Goal: Information Seeking & Learning: Find specific fact

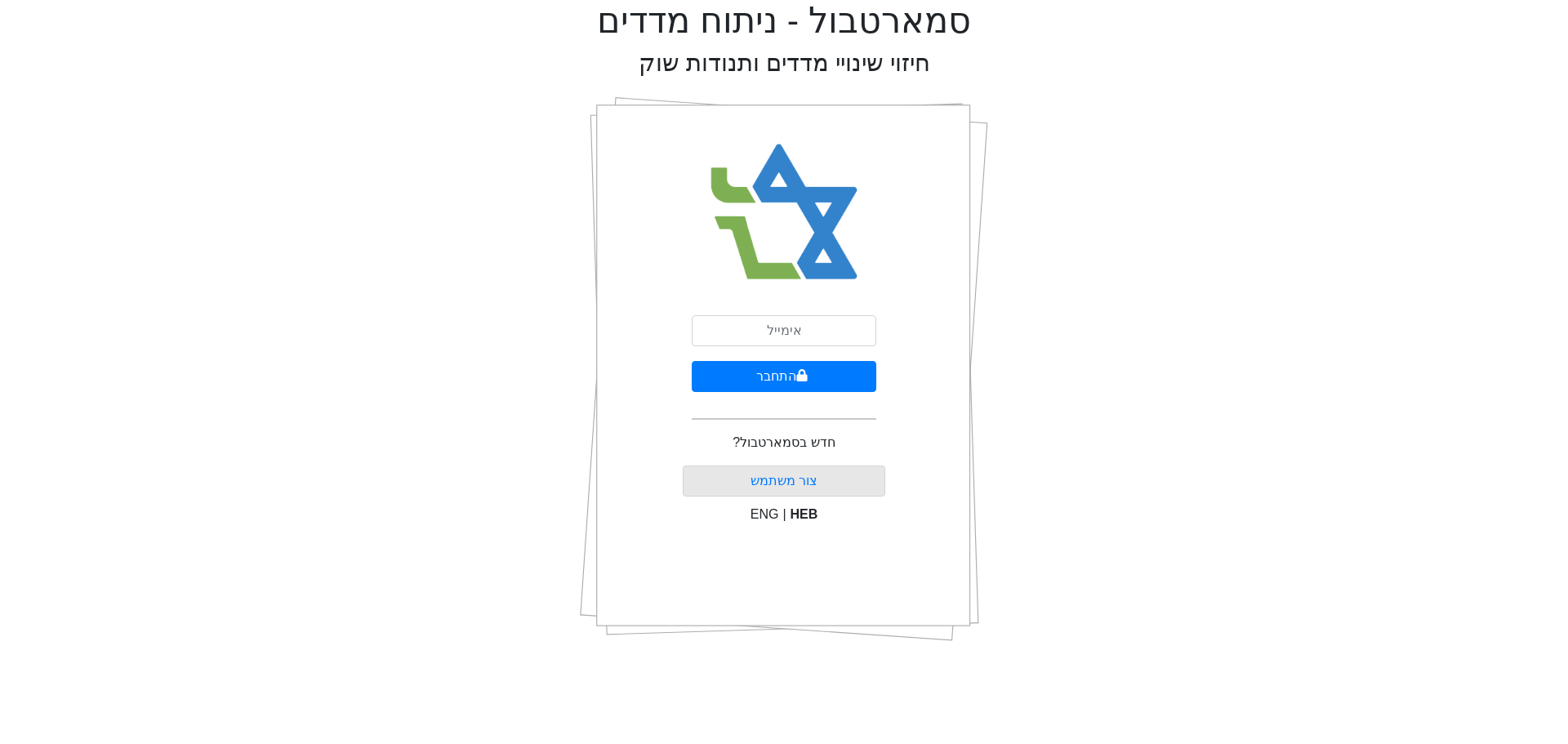
click at [767, 314] on div "התחבר חדש בסמארטבול? צור משתמש ENG | HEB" at bounding box center [784, 369] width 204 height 572
click at [764, 328] on input "email" at bounding box center [784, 331] width 185 height 31
type input "ז"
type input "[EMAIL_ADDRESS][DOMAIN_NAME]"
click at [760, 379] on button "התחבר" at bounding box center [784, 377] width 185 height 31
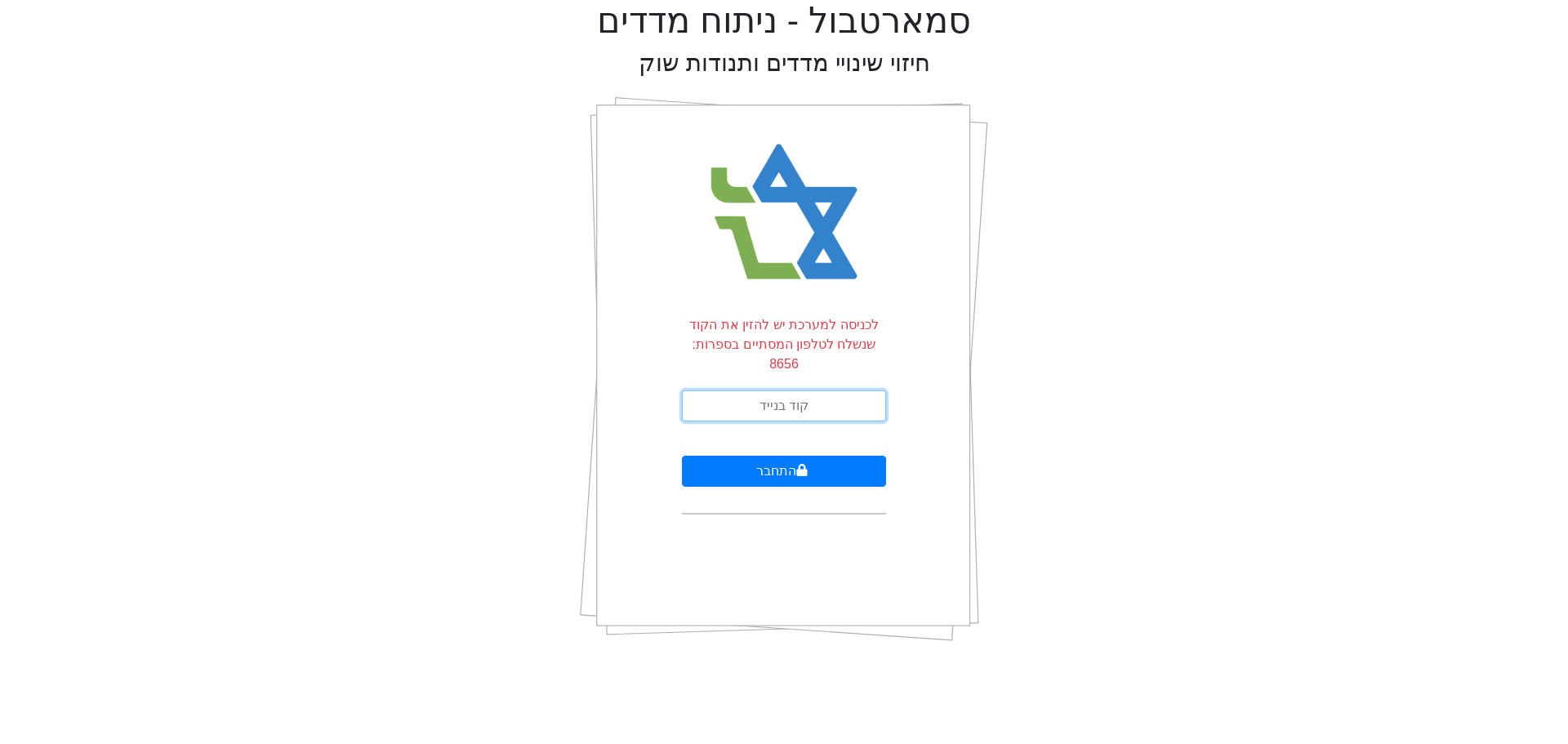
click at [763, 391] on input "text" at bounding box center [784, 406] width 204 height 31
type input "400847"
click at [681, 456] on button "התחבר" at bounding box center [784, 471] width 204 height 31
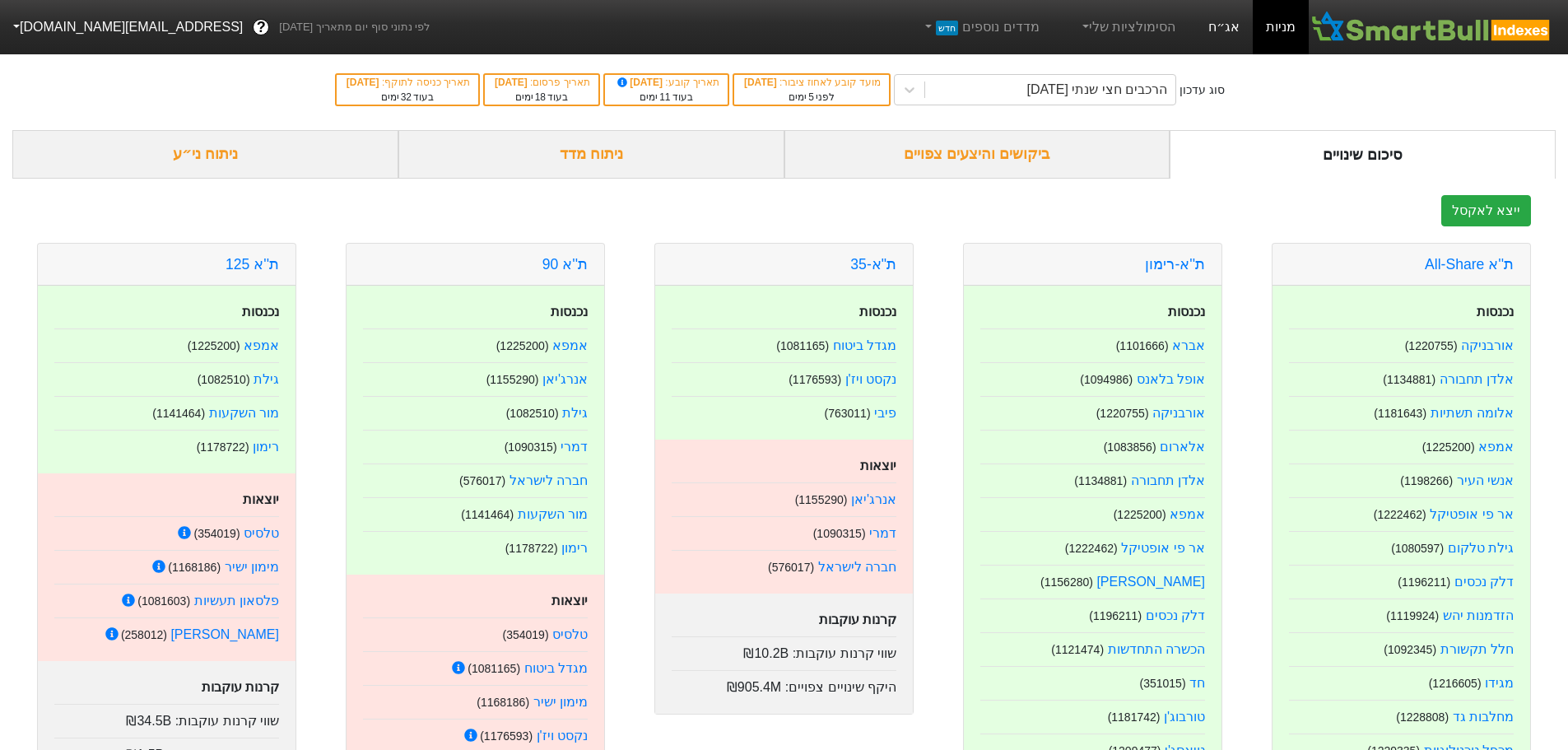
click at [1222, 22] on link "אג״ח" at bounding box center [1224, 27] width 58 height 54
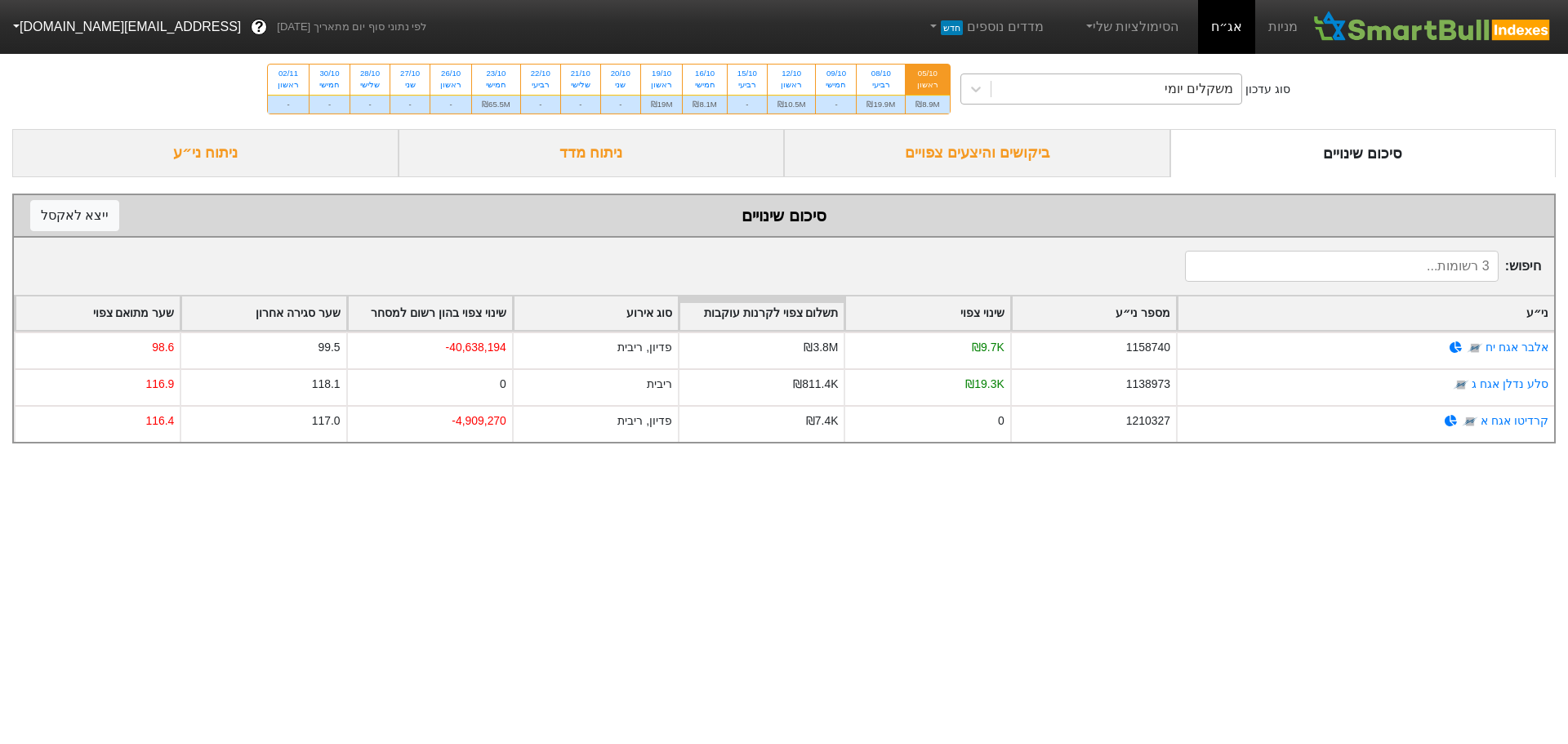
click at [1037, 91] on div "משקלים יומי" at bounding box center [1117, 89] width 250 height 30
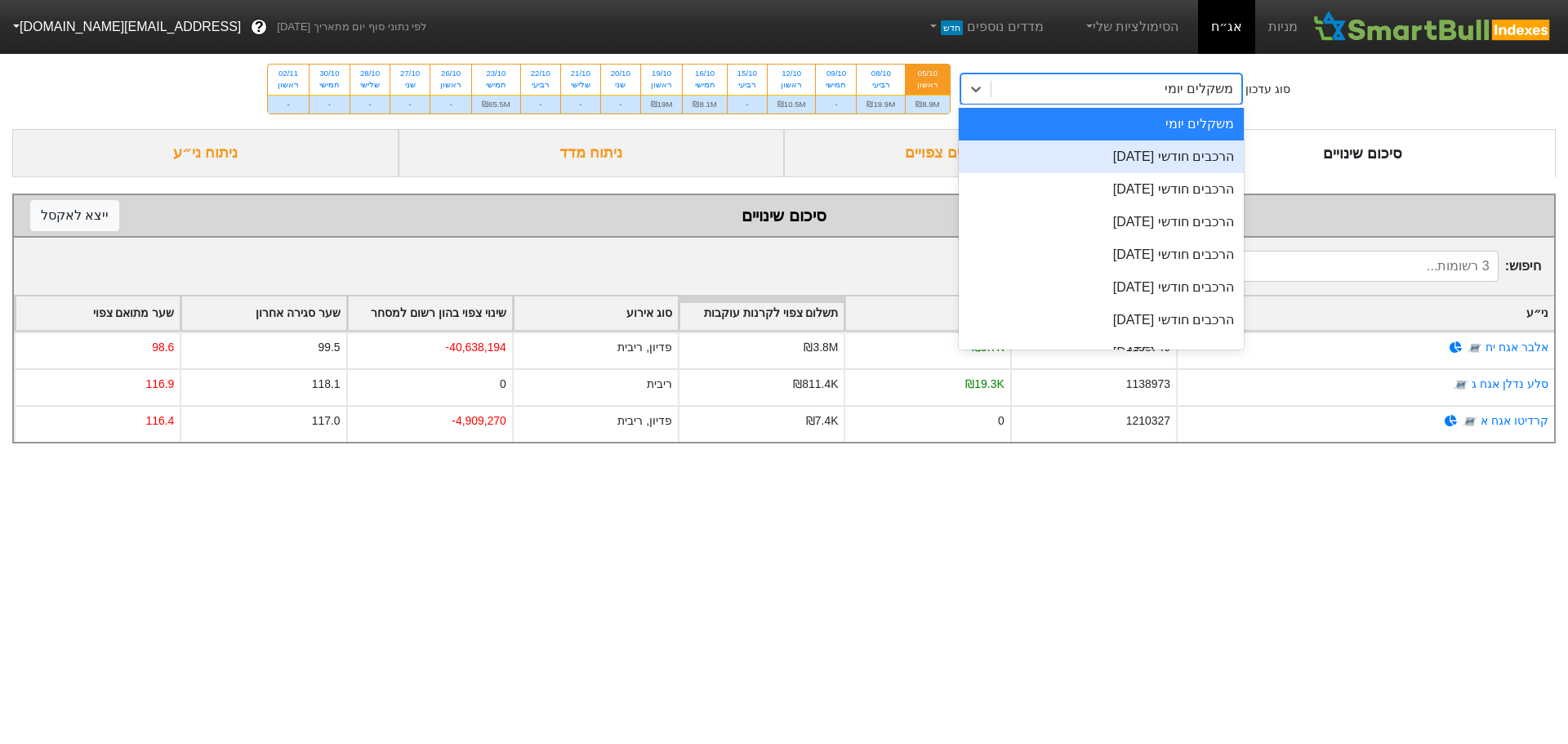
click at [1059, 170] on div "הרכבים חודשי [DATE]" at bounding box center [1101, 157] width 286 height 32
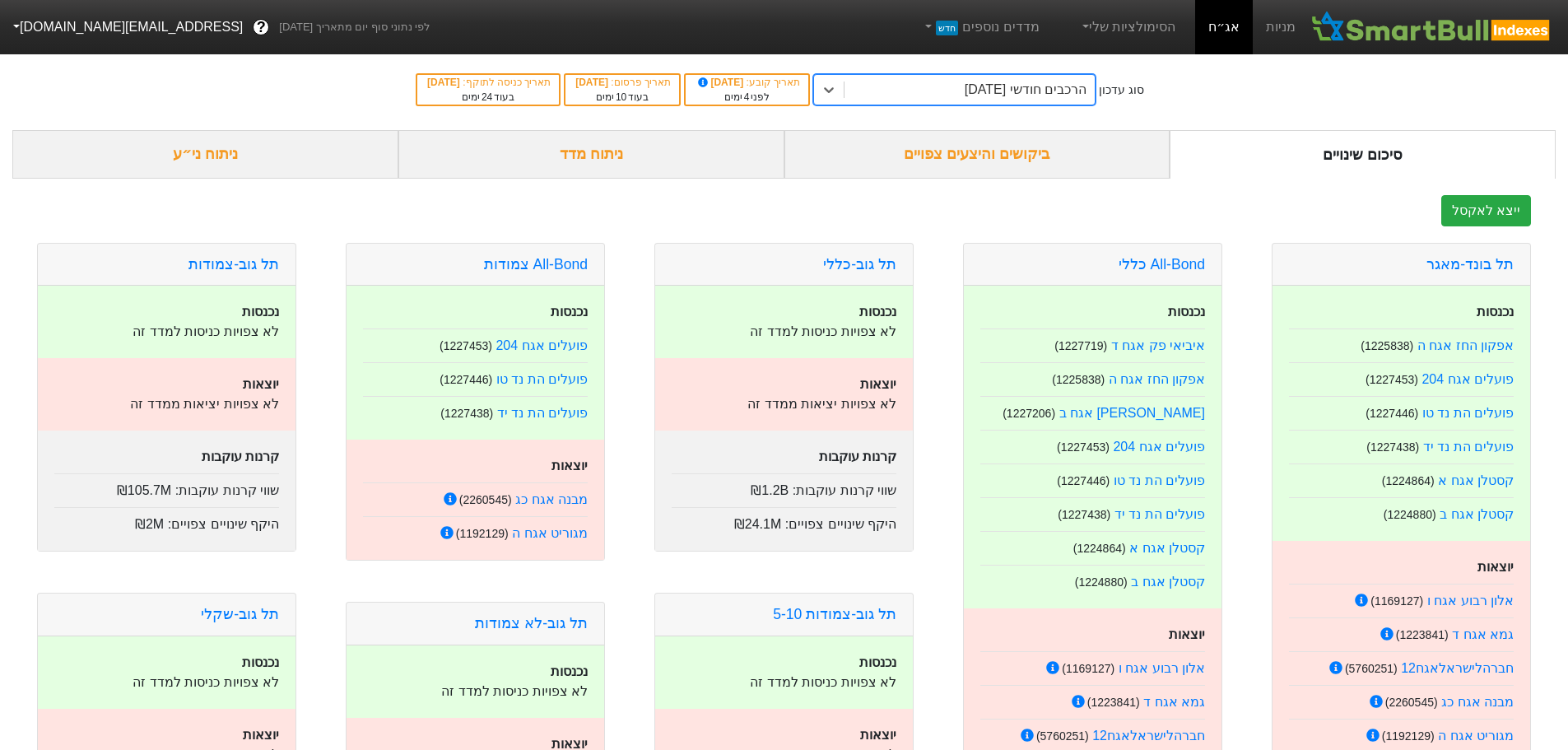
click at [1026, 154] on div "ביקושים והיצעים צפויים" at bounding box center [978, 154] width 386 height 49
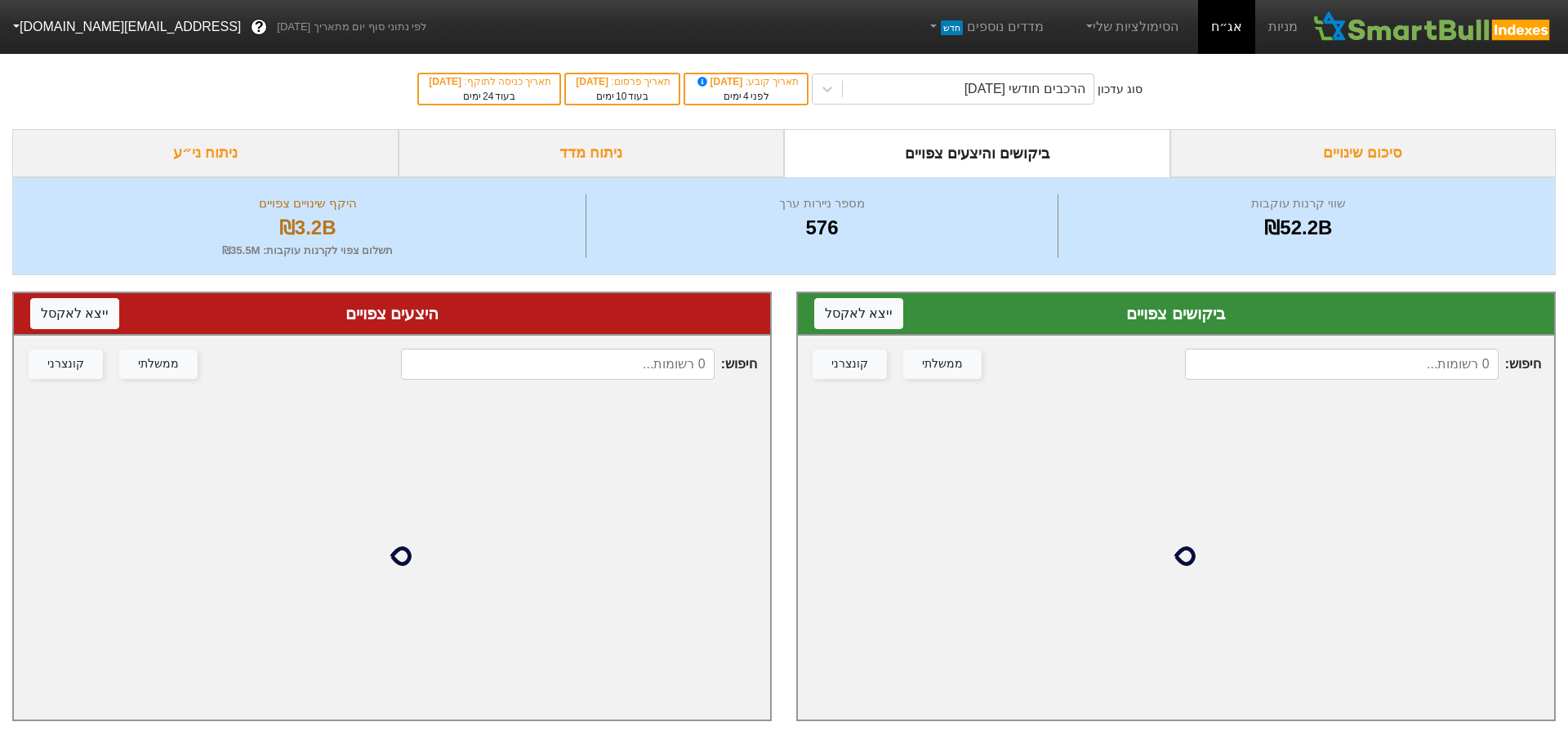
click at [1272, 360] on input at bounding box center [1341, 364] width 313 height 31
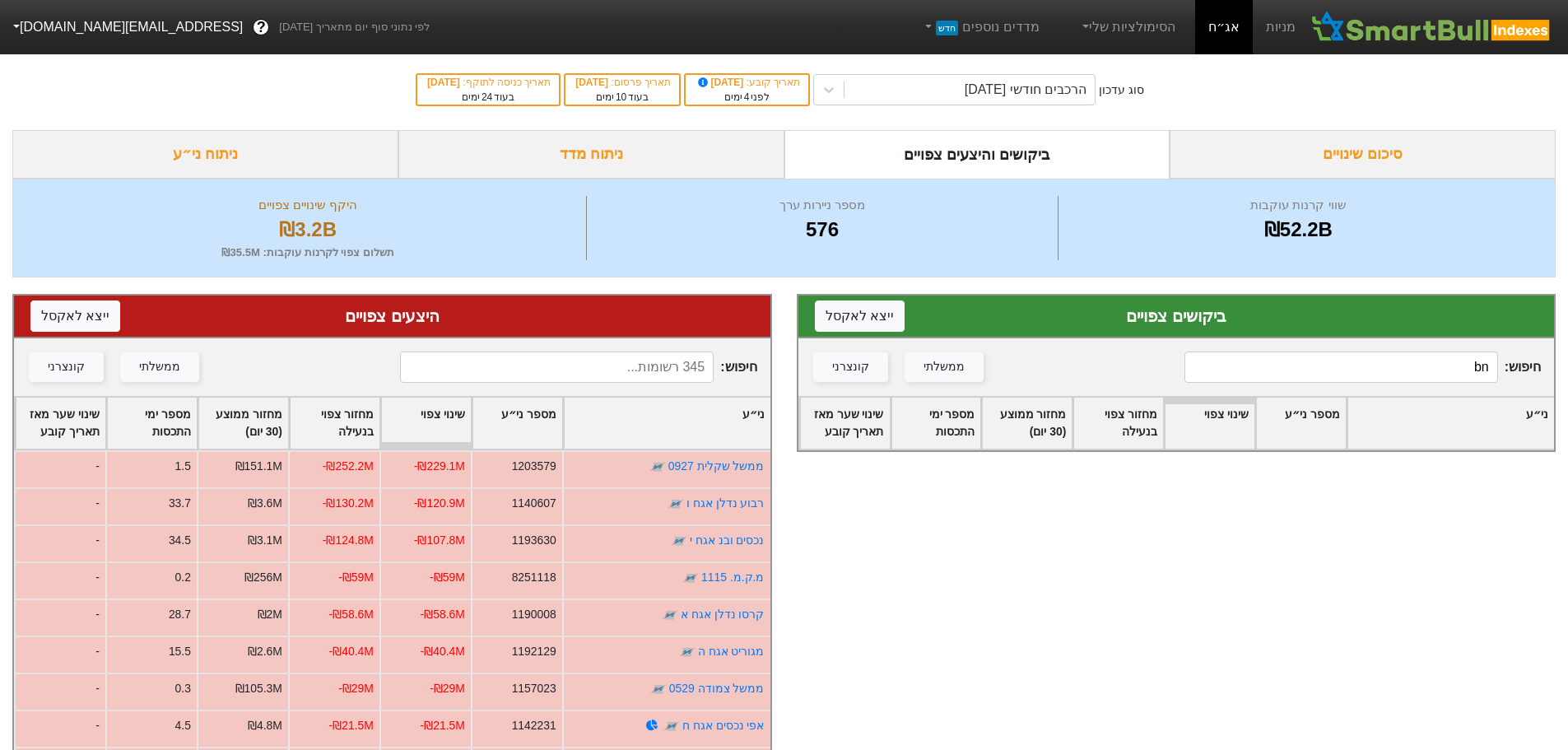
type input "b"
type input "נמקו"
click at [636, 374] on input at bounding box center [556, 367] width 313 height 31
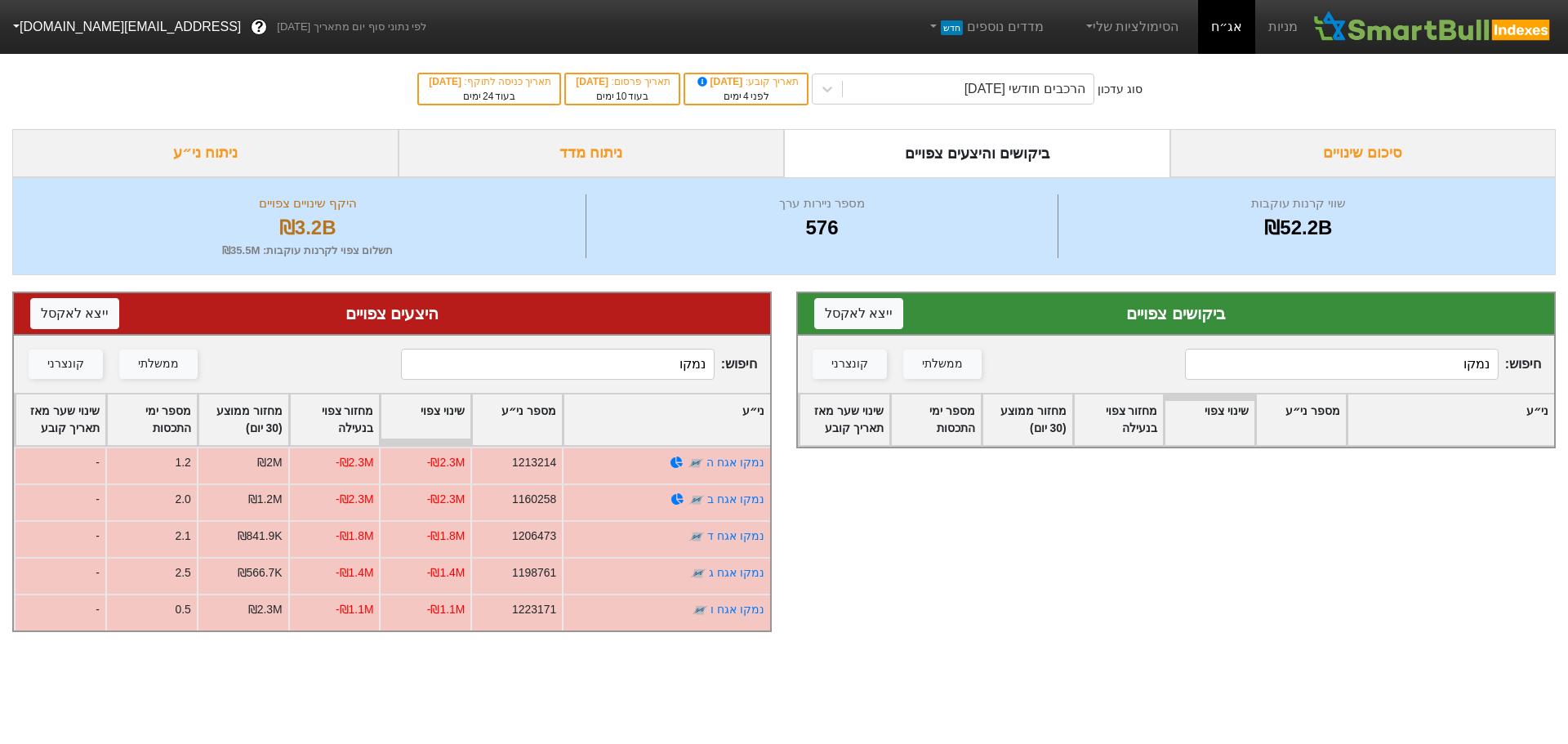
type input "נמקו"
click at [1352, 362] on input "נמקו" at bounding box center [1341, 364] width 313 height 31
type input "ש"
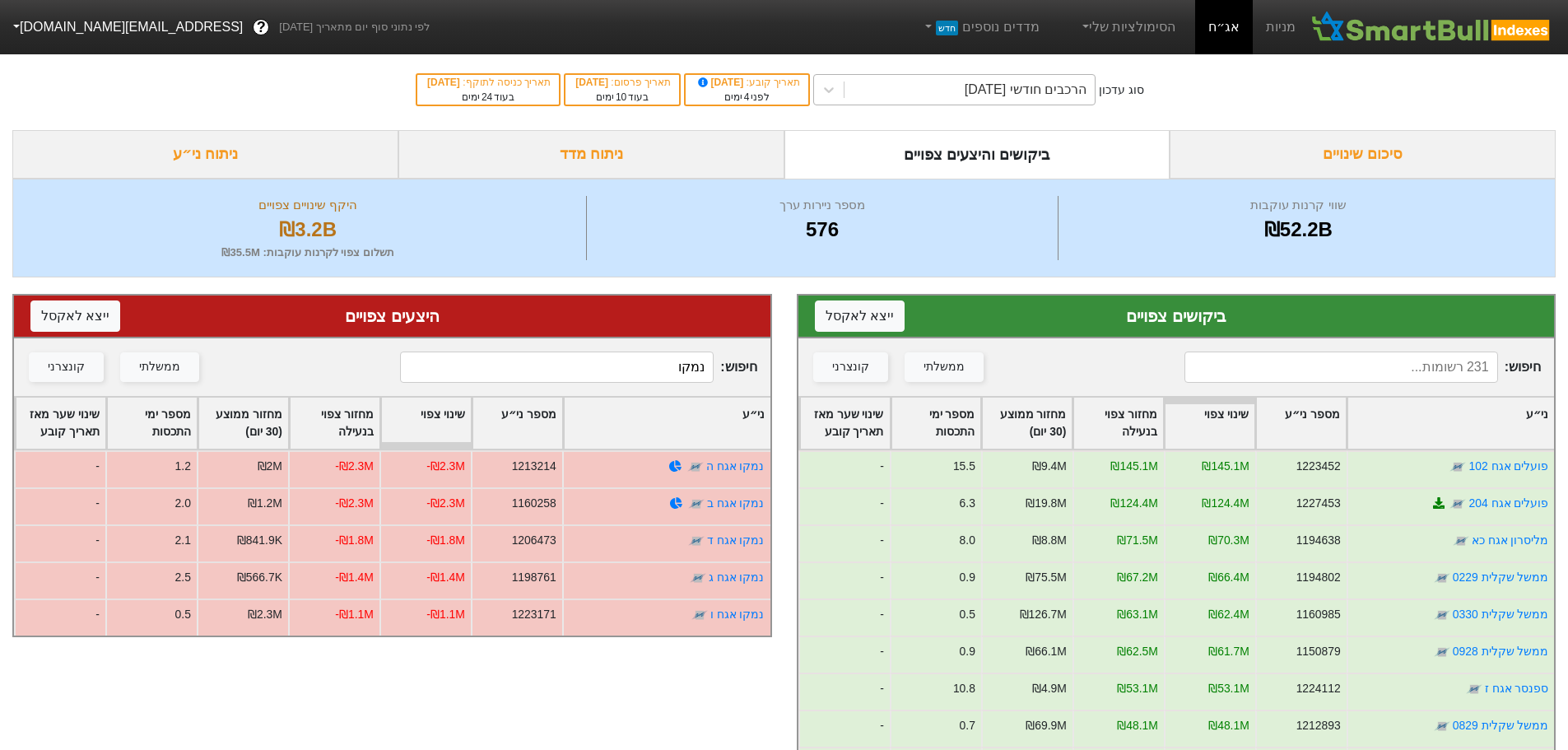
click at [1019, 89] on div "הרכבים חודשי [DATE]" at bounding box center [1026, 89] width 122 height 20
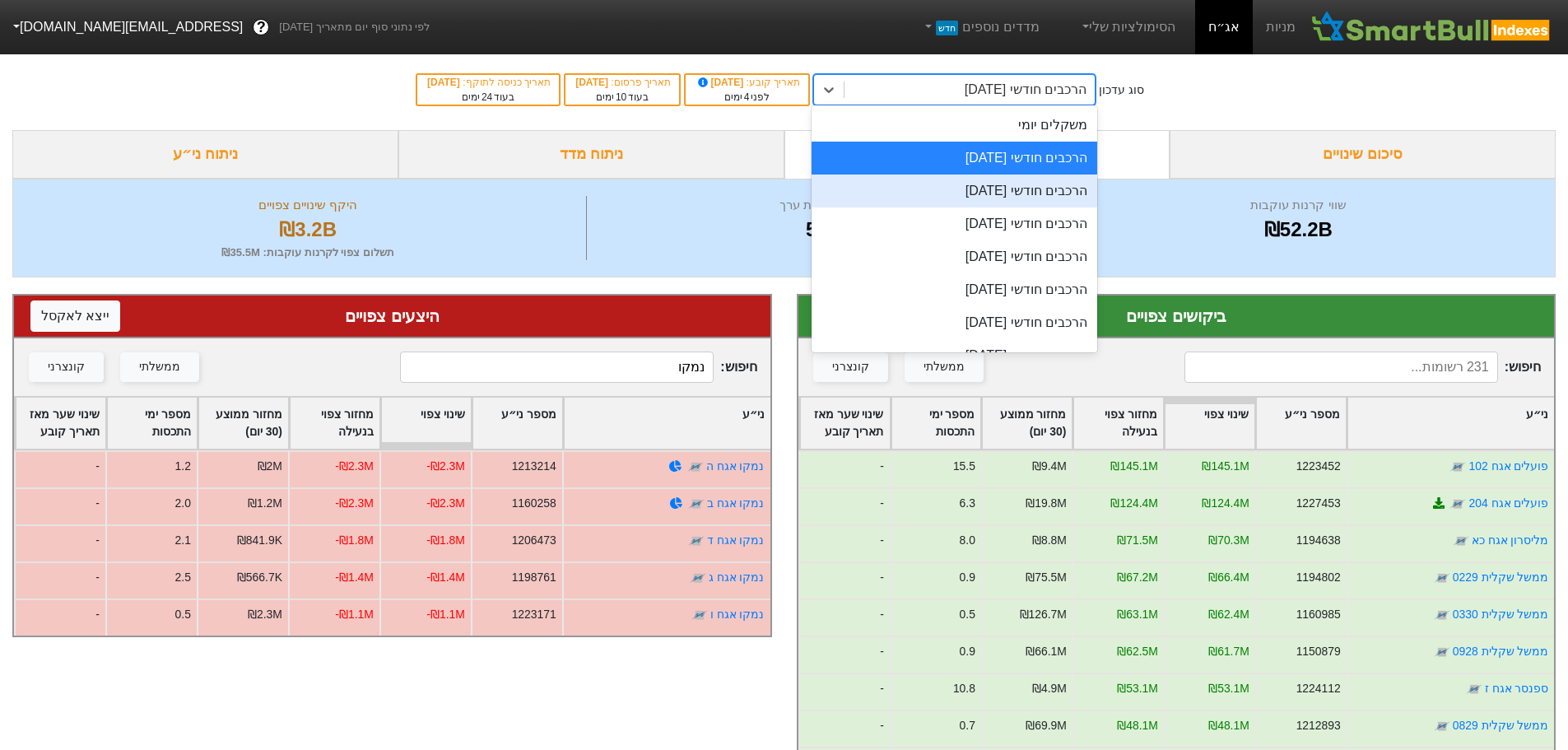
click at [1000, 193] on div "הרכבים חודשי [DATE]" at bounding box center [954, 191] width 286 height 33
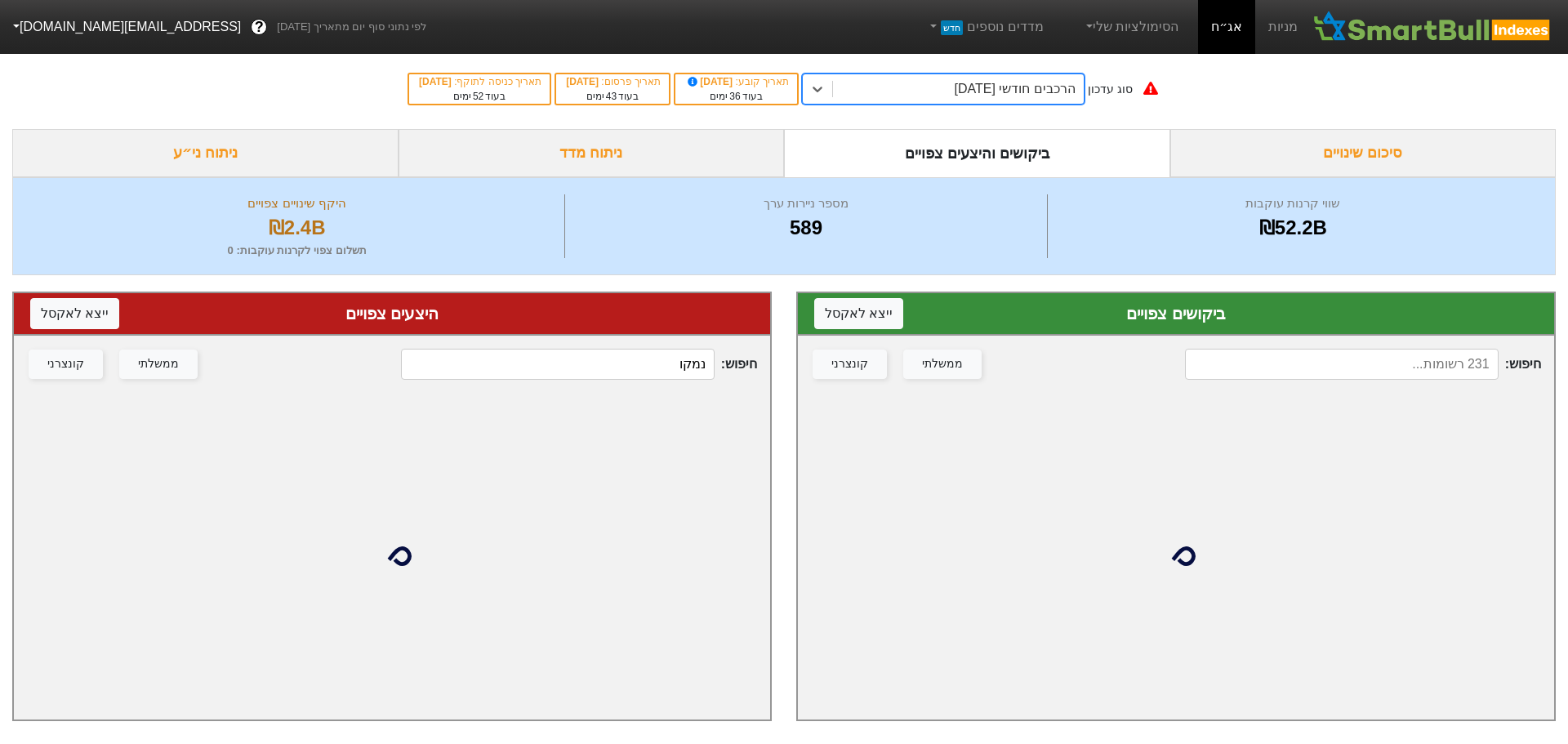
click at [1344, 359] on input at bounding box center [1341, 364] width 313 height 31
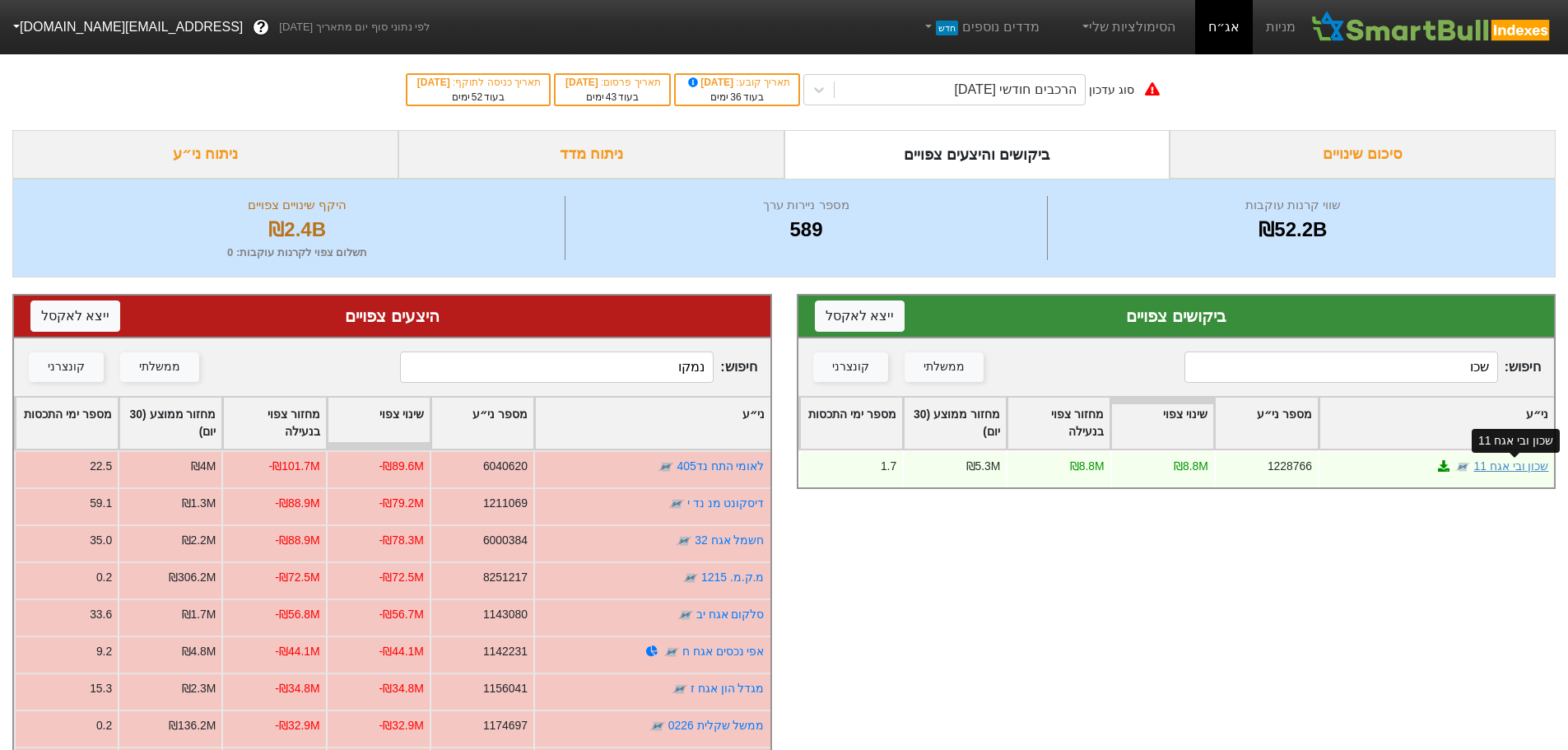
type input "שכו"
click at [1497, 466] on link "שכון ובי אגח 11" at bounding box center [1510, 466] width 75 height 13
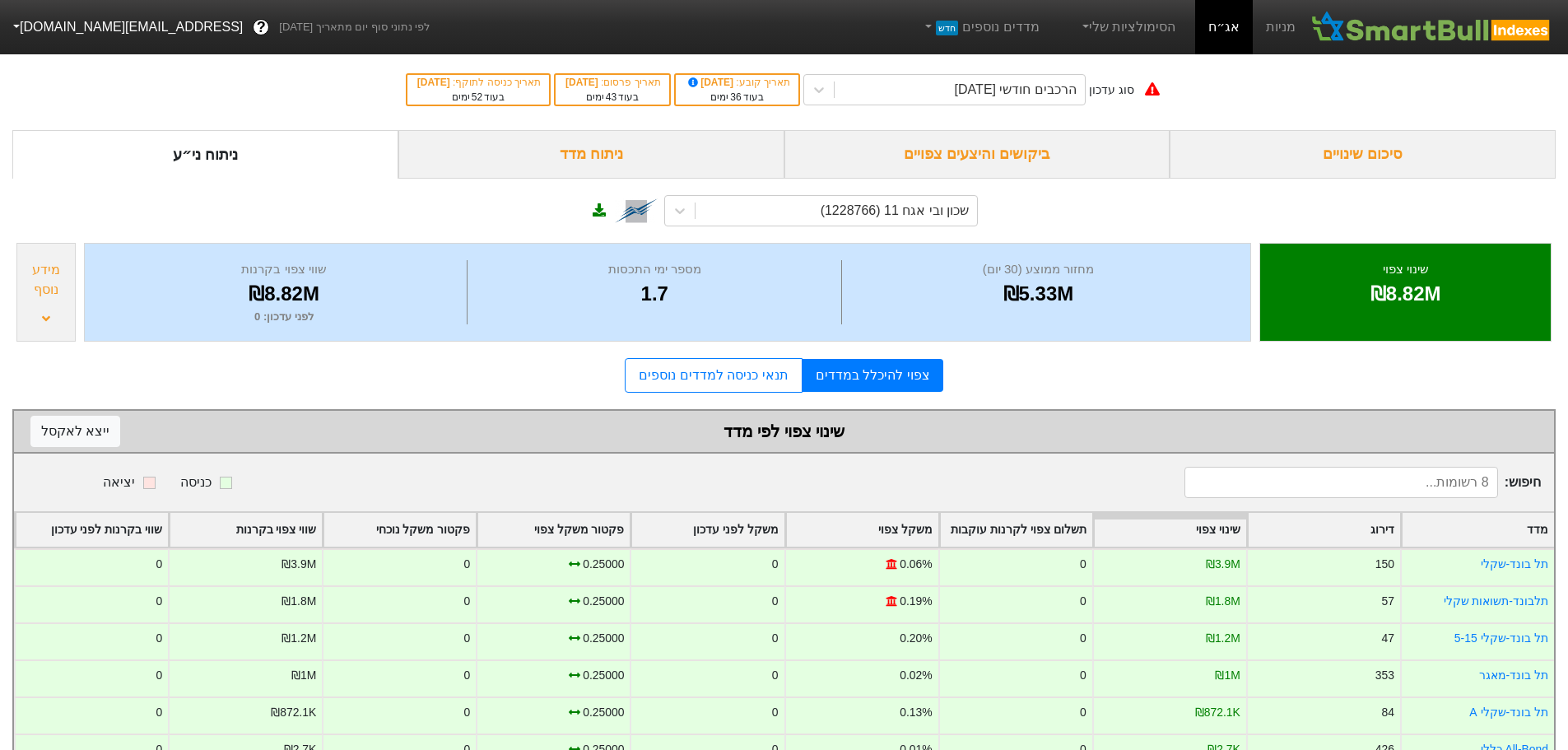
scroll to position [125, 0]
